Goal: Task Accomplishment & Management: Manage account settings

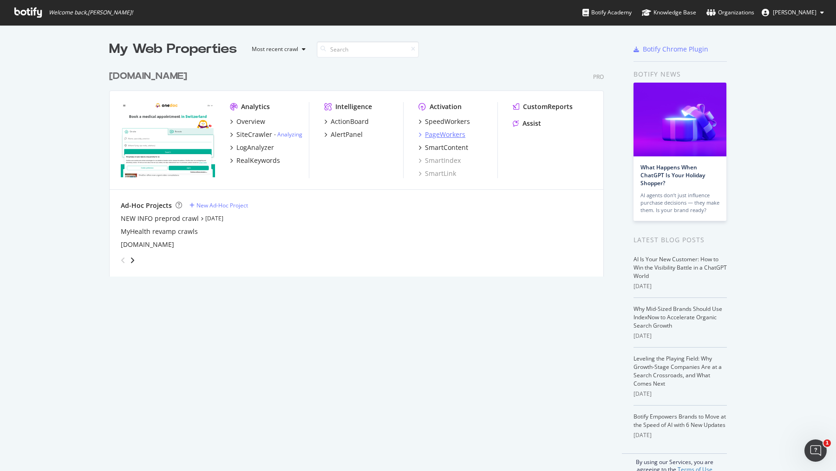
click at [442, 133] on div "PageWorkers" at bounding box center [445, 134] width 40 height 9
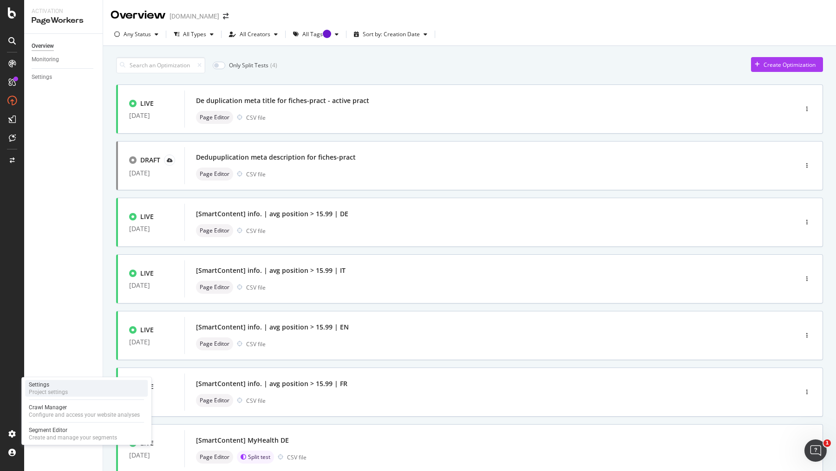
click at [80, 387] on div "Settings Project settings" at bounding box center [86, 388] width 123 height 17
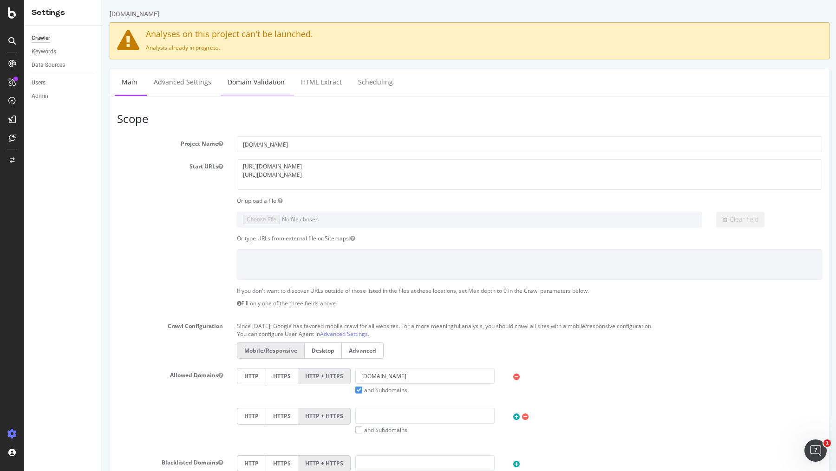
click at [249, 80] on link "Domain Validation" at bounding box center [256, 82] width 71 height 26
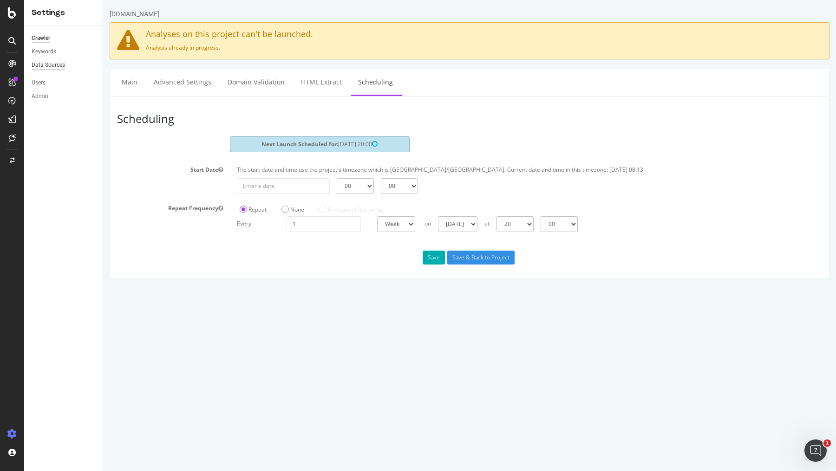
click at [52, 63] on div "Data Sources" at bounding box center [48, 65] width 33 height 10
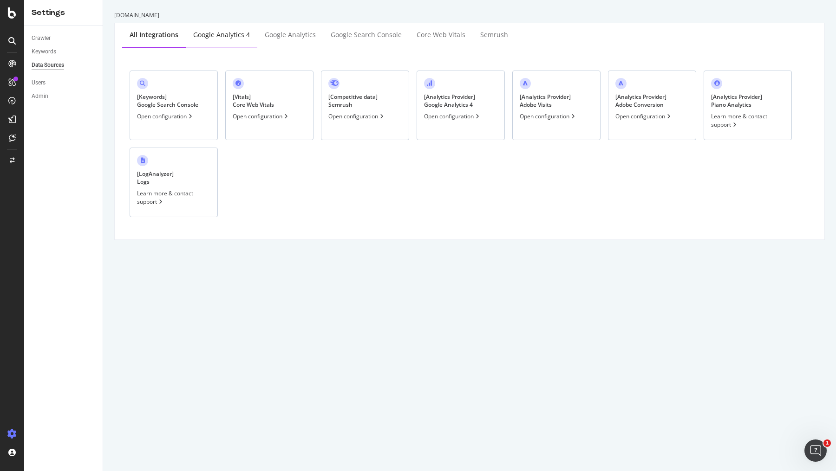
click at [210, 33] on div "Google Analytics 4" at bounding box center [221, 34] width 57 height 9
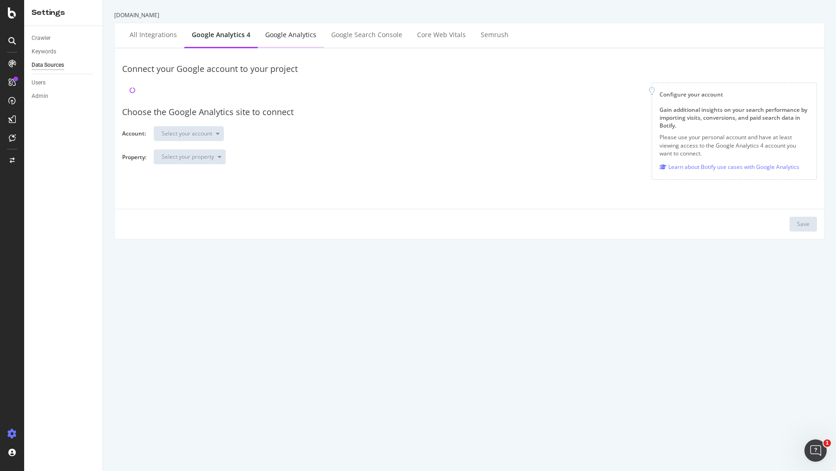
click at [285, 36] on div "Google Analytics" at bounding box center [290, 34] width 51 height 9
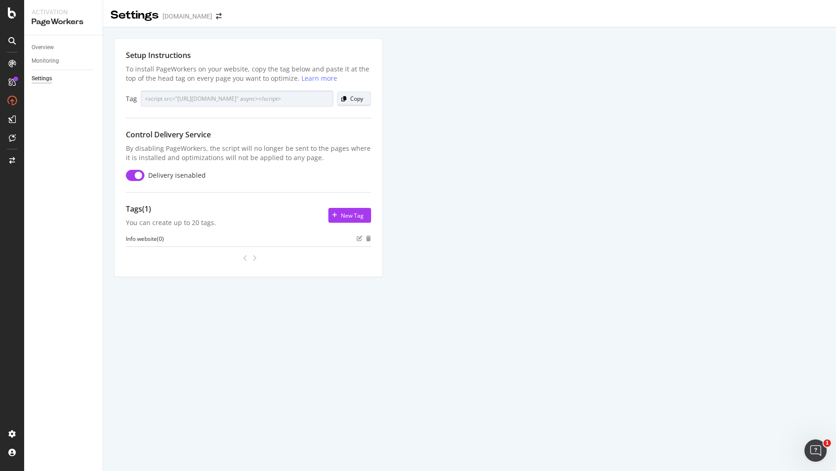
click at [359, 98] on div "Copy" at bounding box center [356, 99] width 13 height 8
